Goal: Transaction & Acquisition: Download file/media

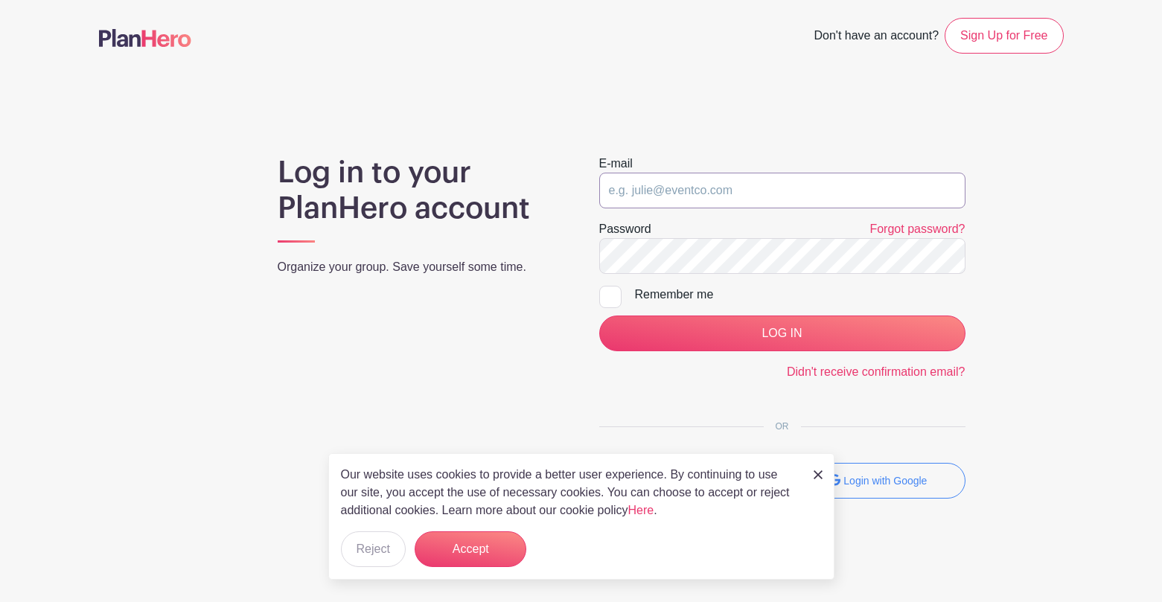
click at [651, 194] on input "email" at bounding box center [782, 191] width 366 height 36
type input "[EMAIL_ADDRESS][DOMAIN_NAME]"
click at [607, 301] on div at bounding box center [610, 297] width 22 height 22
click at [607, 295] on input "Remember me" at bounding box center [604, 291] width 10 height 10
checkbox input "true"
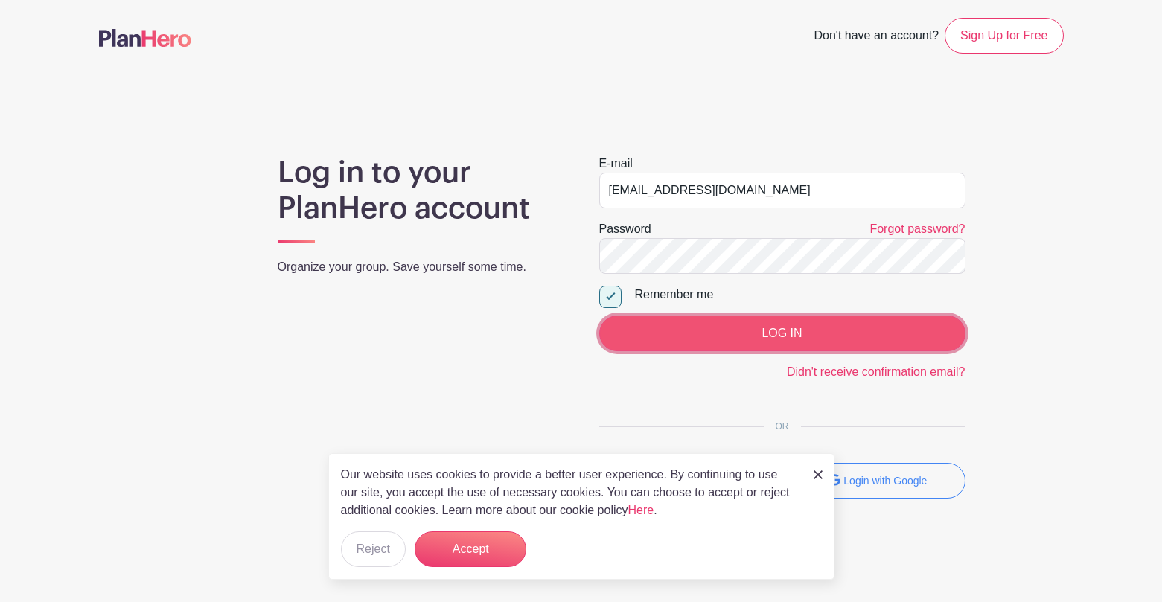
click at [693, 327] on input "LOG IN" at bounding box center [782, 334] width 366 height 36
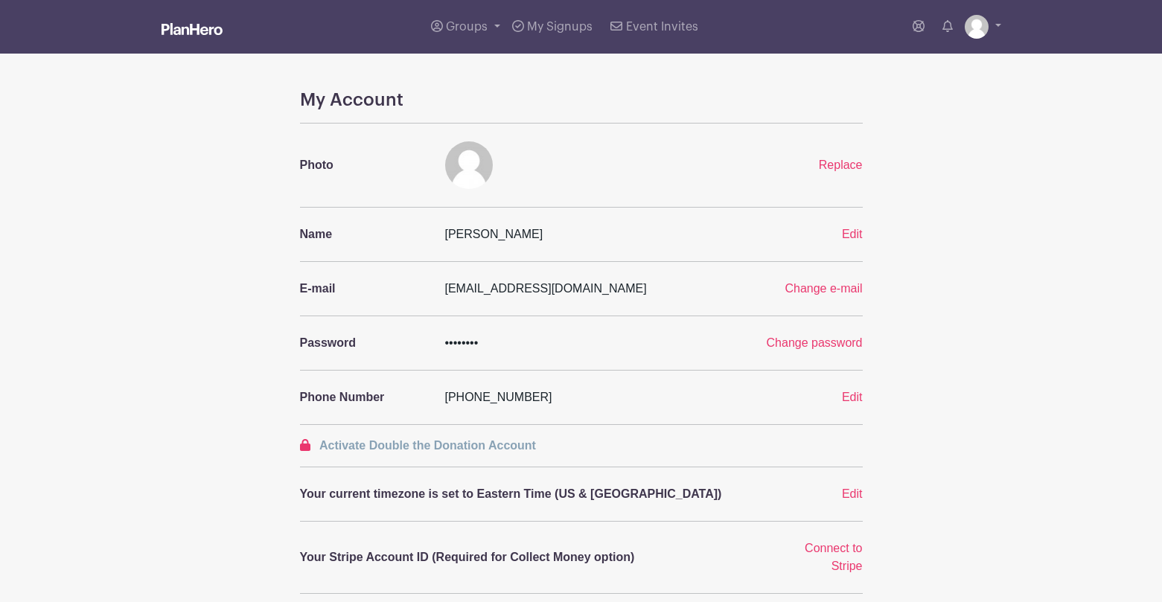
click at [194, 24] on img at bounding box center [192, 29] width 61 height 12
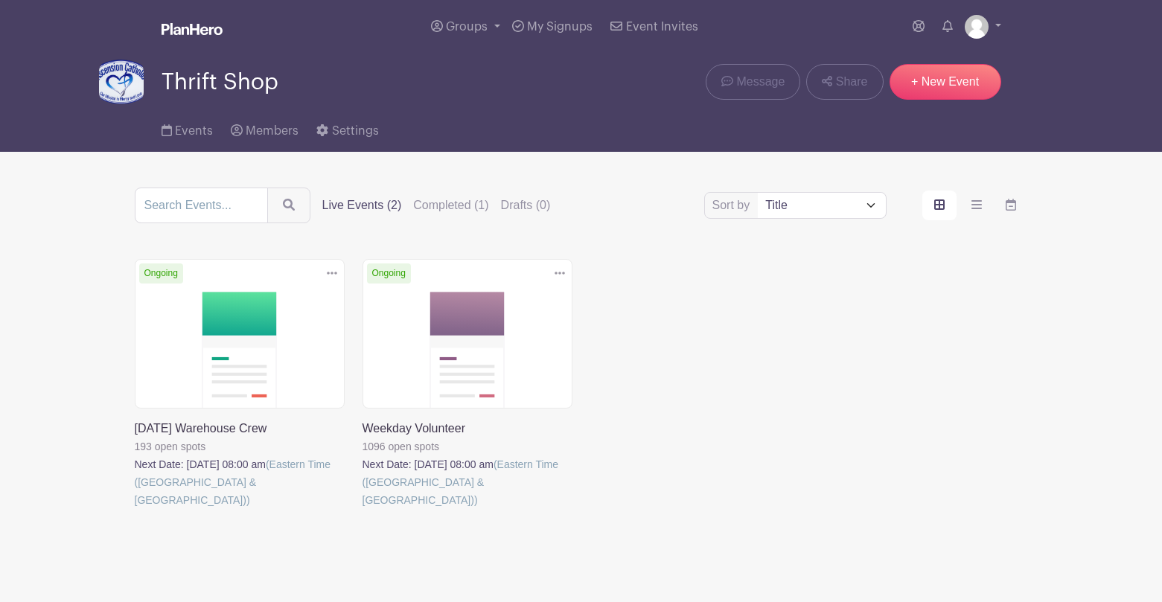
click at [135, 509] on link at bounding box center [135, 509] width 0 height 0
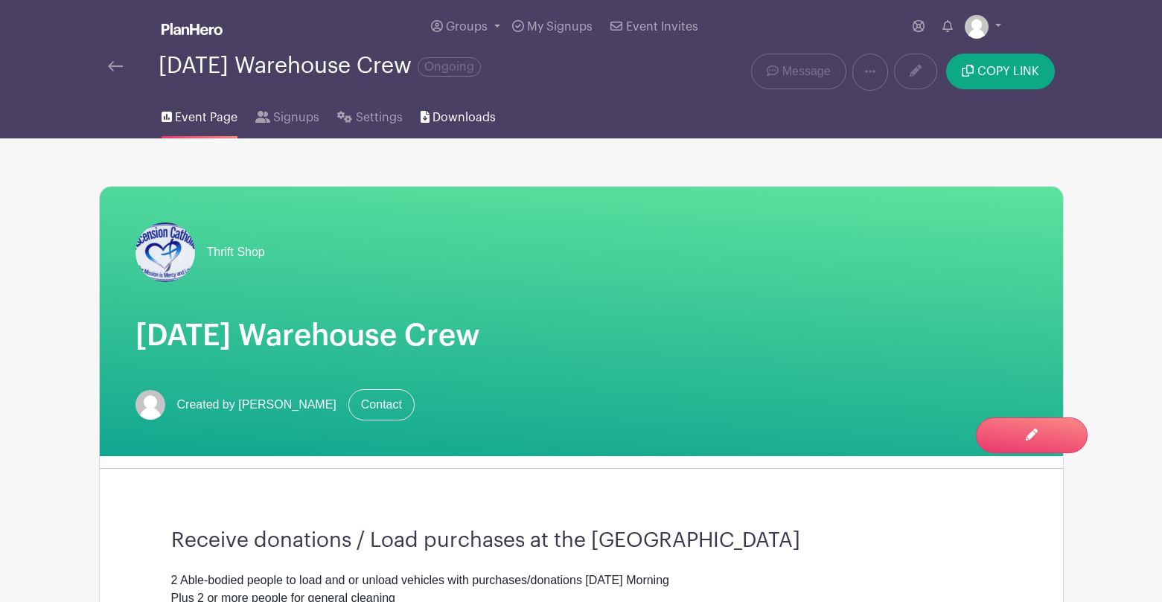
click at [459, 112] on span "Downloads" at bounding box center [463, 118] width 63 height 18
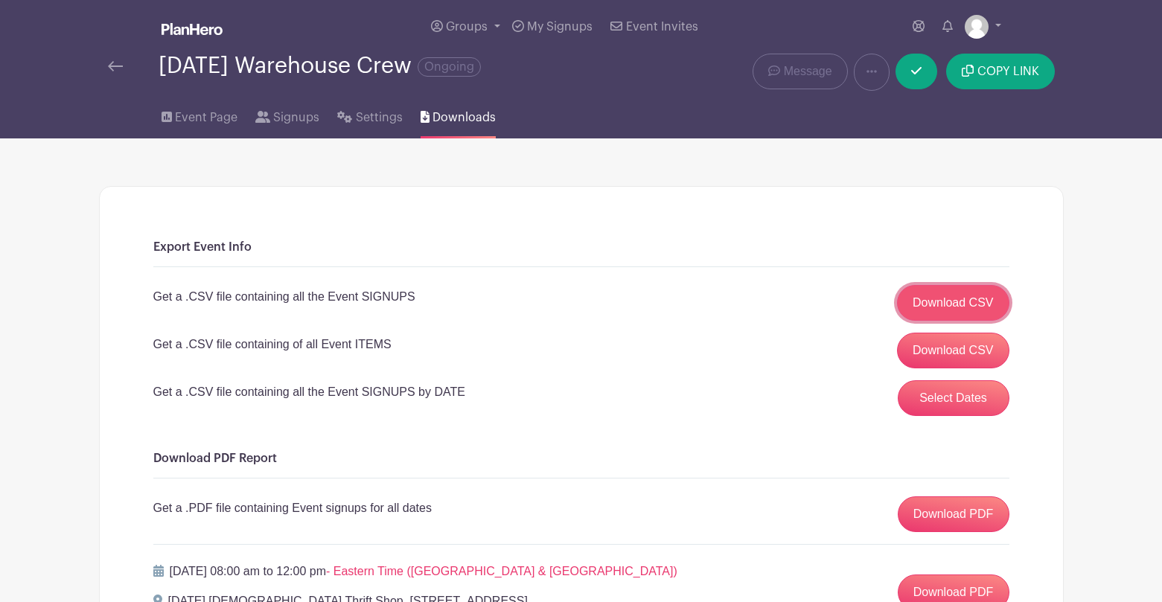
click at [965, 315] on link "Download CSV" at bounding box center [953, 303] width 112 height 36
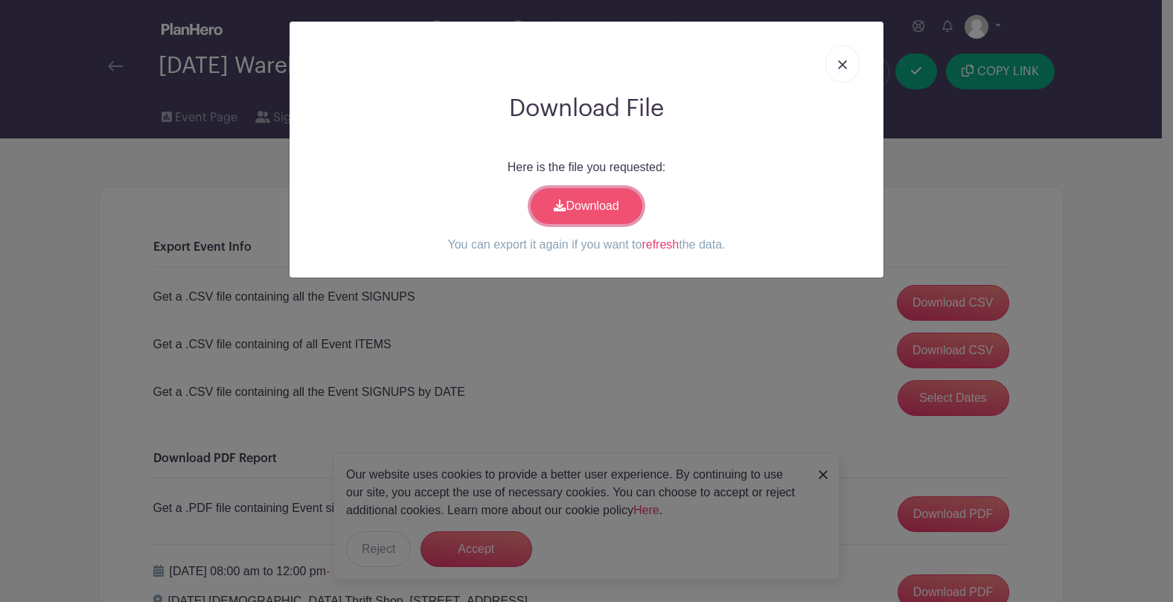
click at [621, 206] on link "Download" at bounding box center [587, 206] width 112 height 36
click at [842, 57] on link at bounding box center [842, 63] width 34 height 37
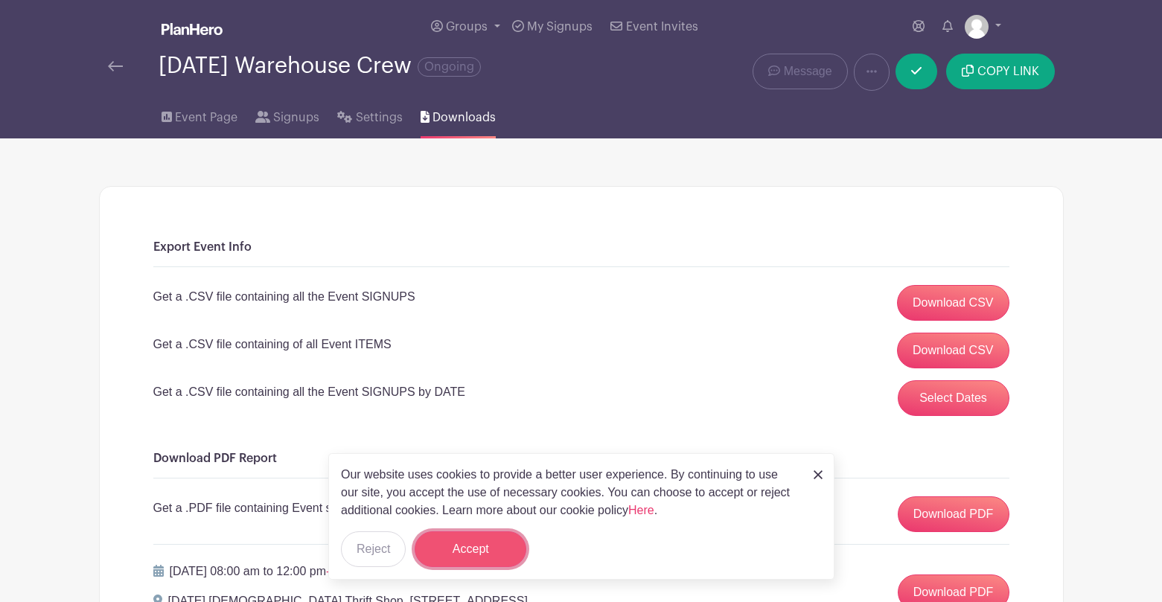
click at [497, 534] on button "Accept" at bounding box center [471, 549] width 112 height 36
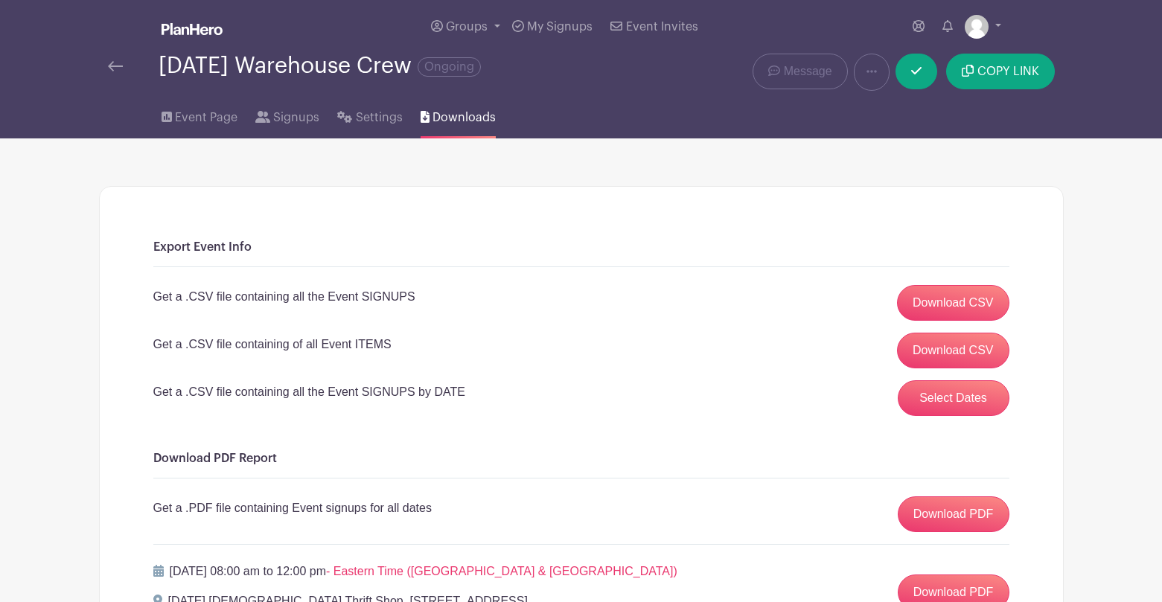
click at [124, 64] on div at bounding box center [133, 66] width 51 height 18
click at [121, 64] on img at bounding box center [115, 66] width 15 height 10
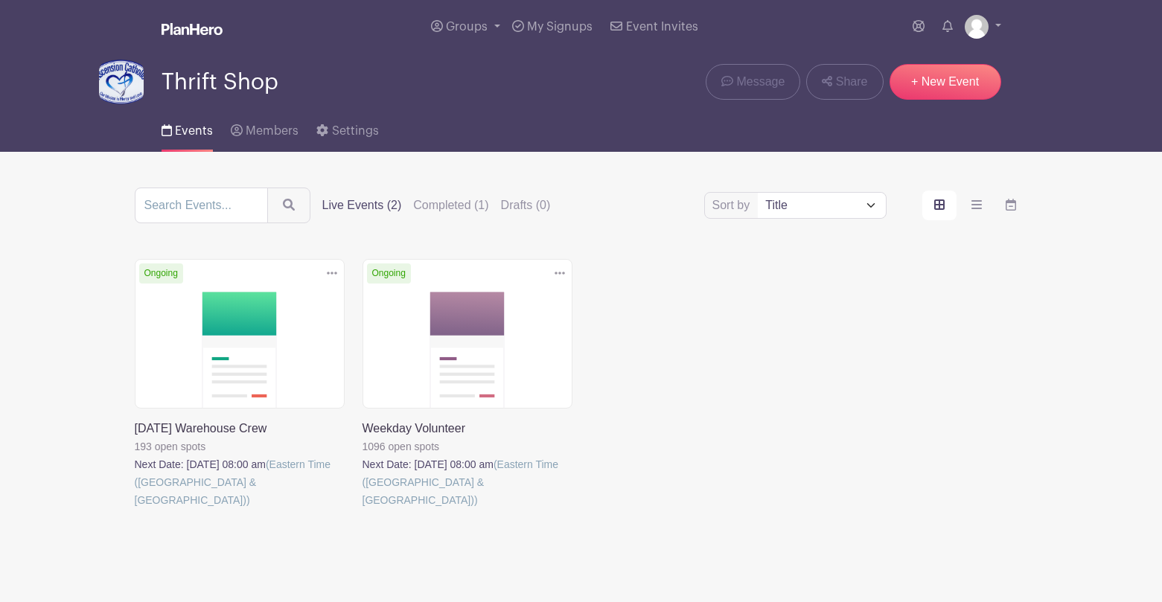
click at [362, 509] on link at bounding box center [362, 509] width 0 height 0
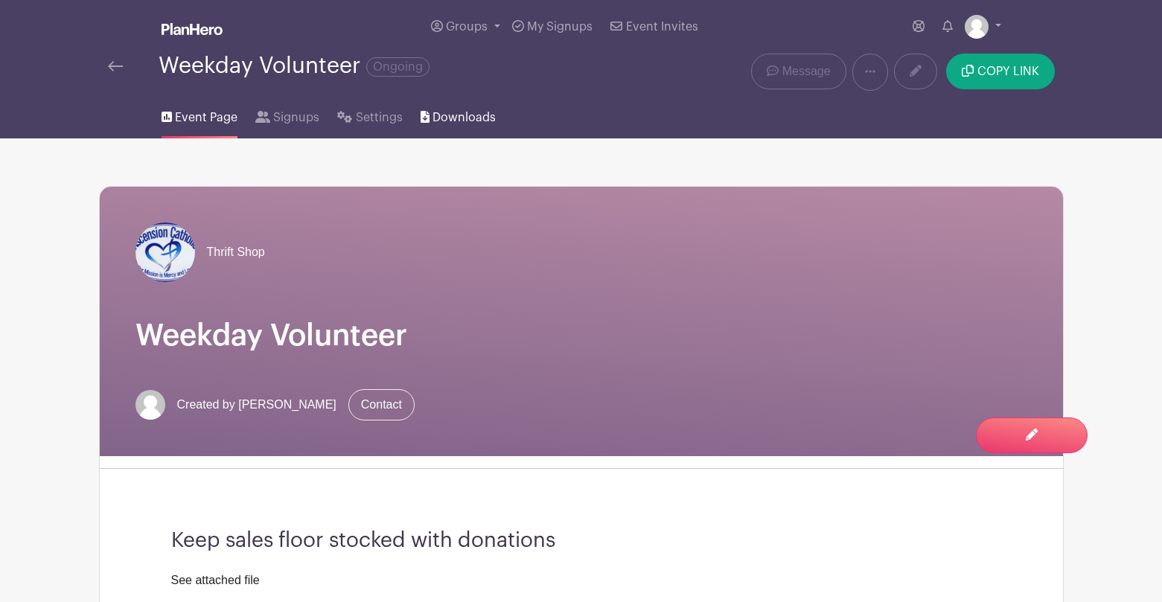
click at [460, 115] on span "Downloads" at bounding box center [463, 118] width 63 height 18
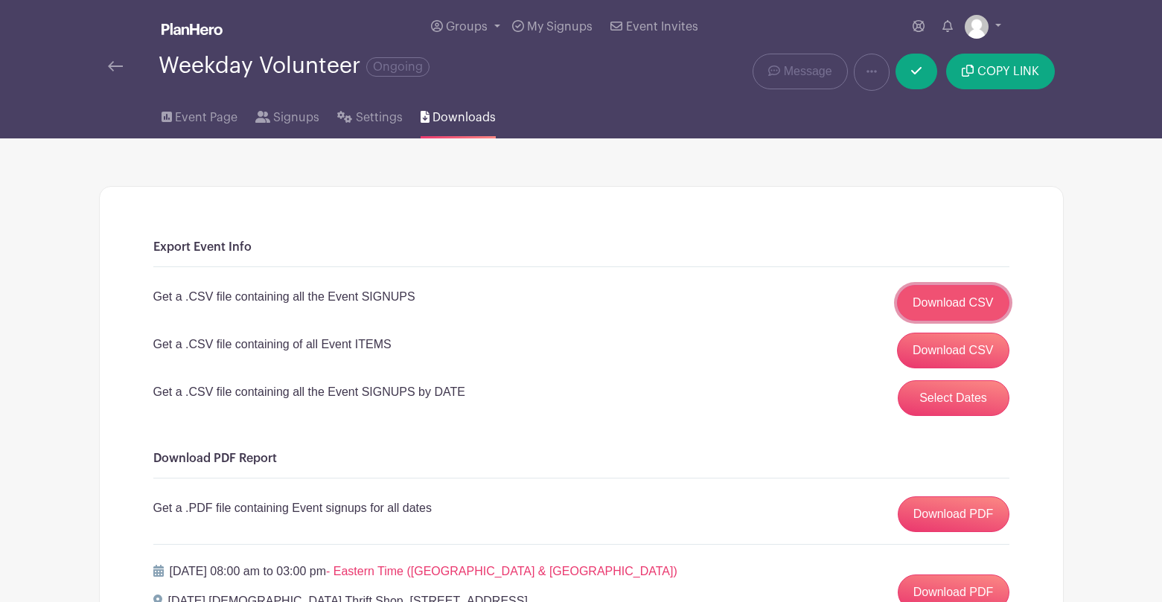
click at [960, 301] on link "Download CSV" at bounding box center [953, 303] width 112 height 36
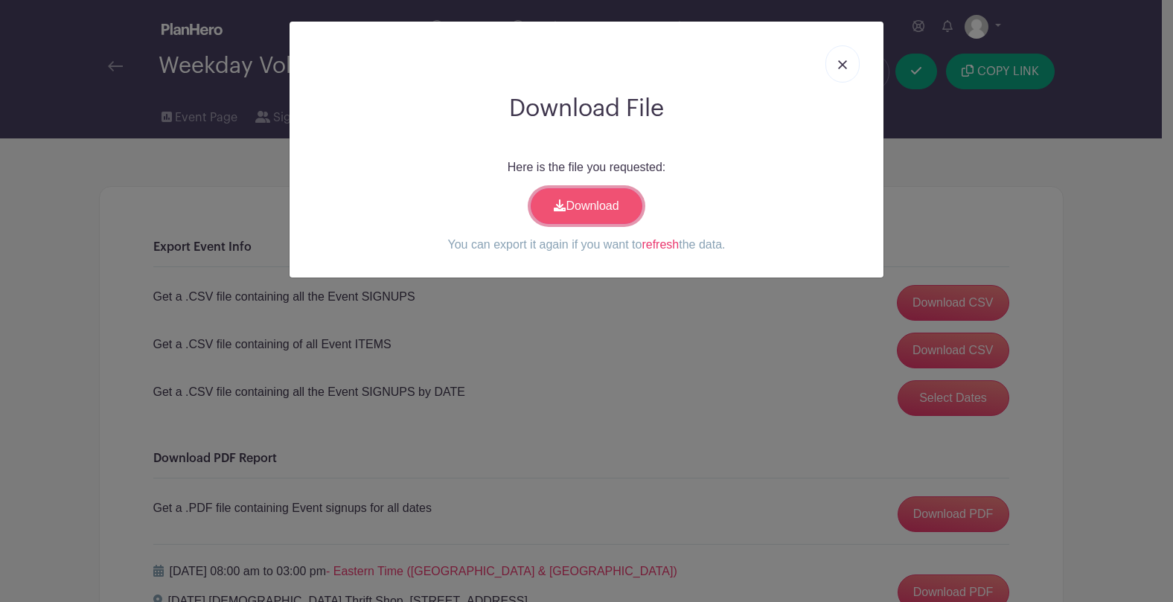
click at [585, 207] on link "Download" at bounding box center [587, 206] width 112 height 36
click at [839, 60] on img at bounding box center [842, 64] width 9 height 9
